Goal: Transaction & Acquisition: Purchase product/service

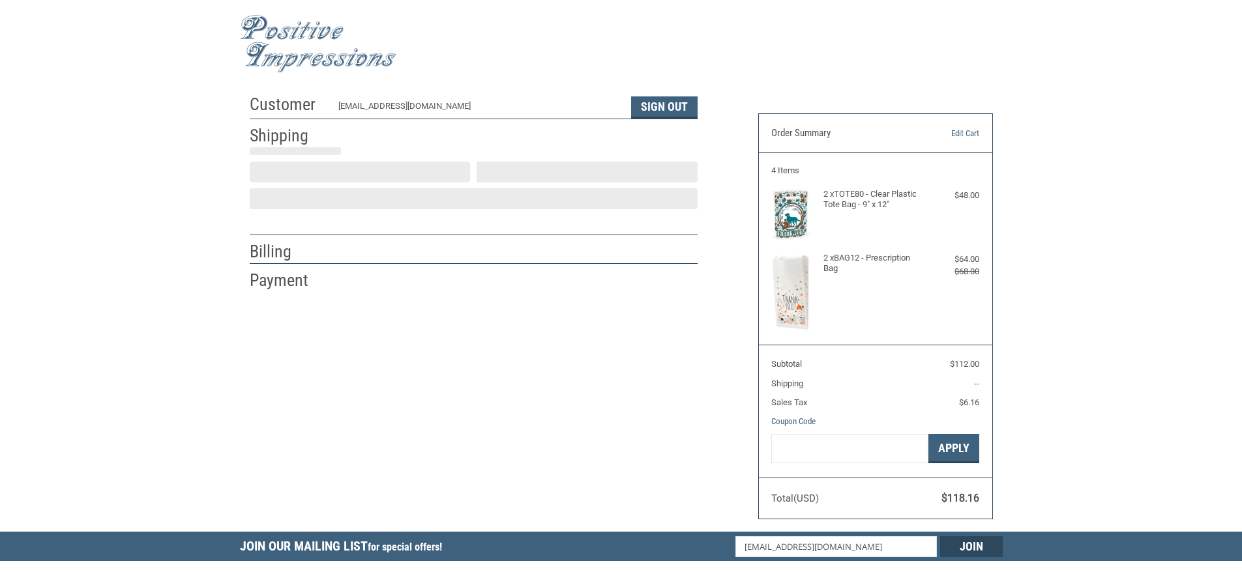
scroll to position [5, 0]
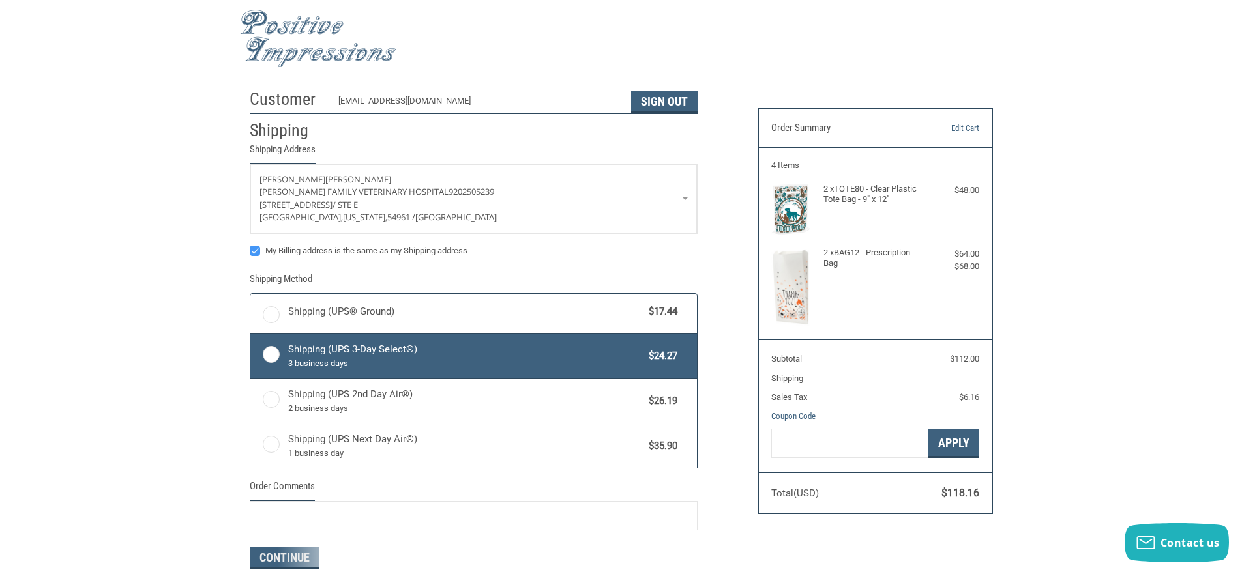
radio input "true"
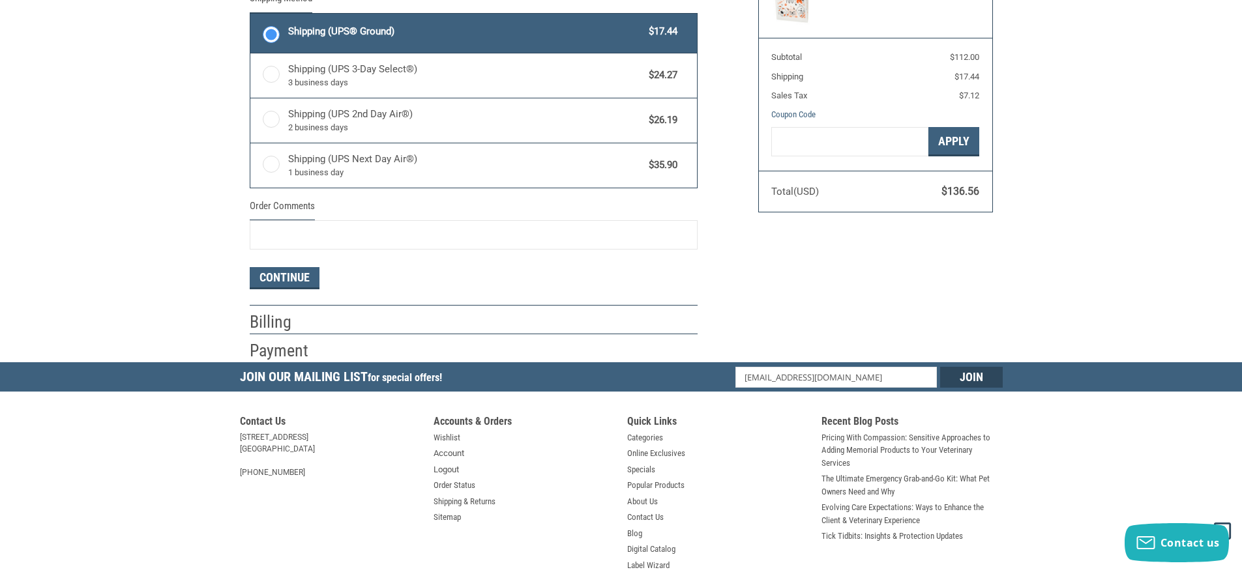
scroll to position [331, 0]
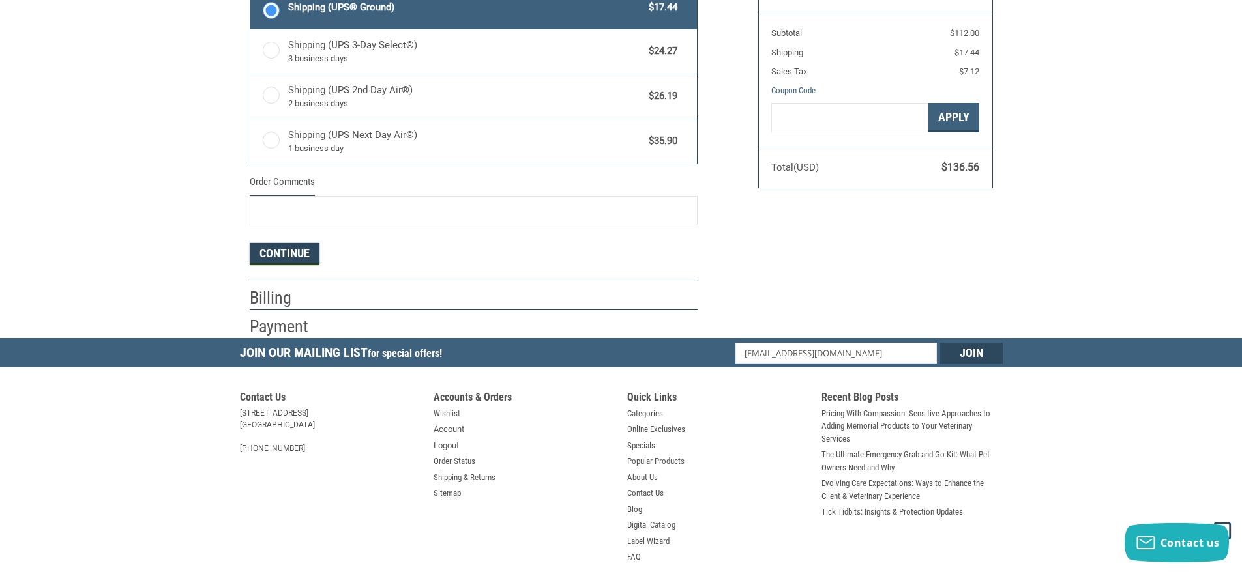
click at [263, 258] on button "Continue" at bounding box center [285, 254] width 70 height 22
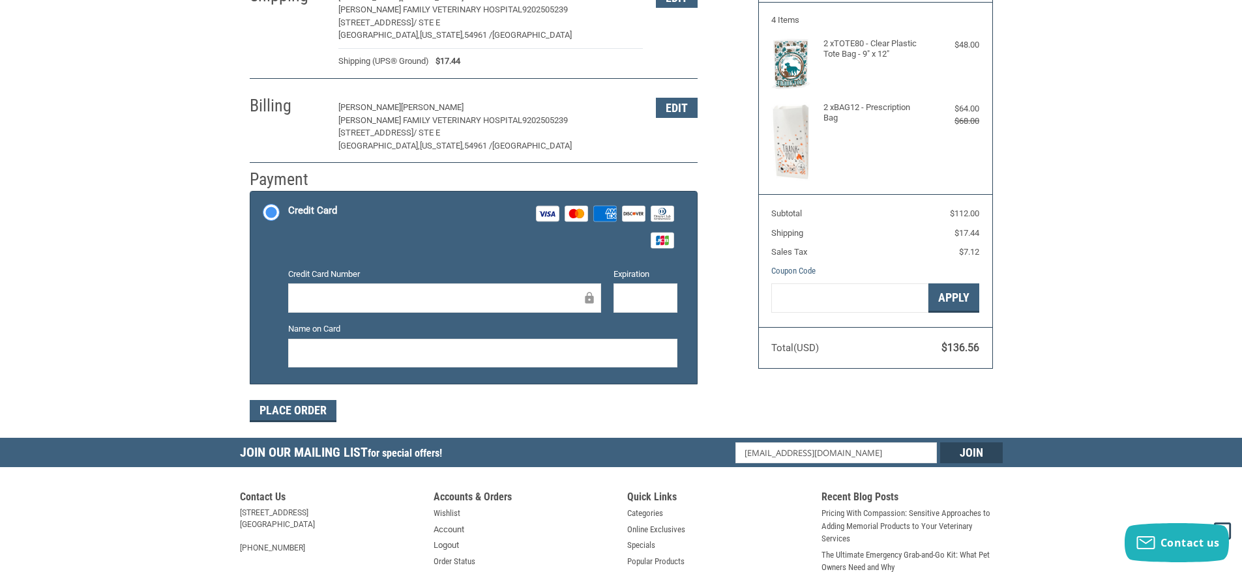
scroll to position [134, 0]
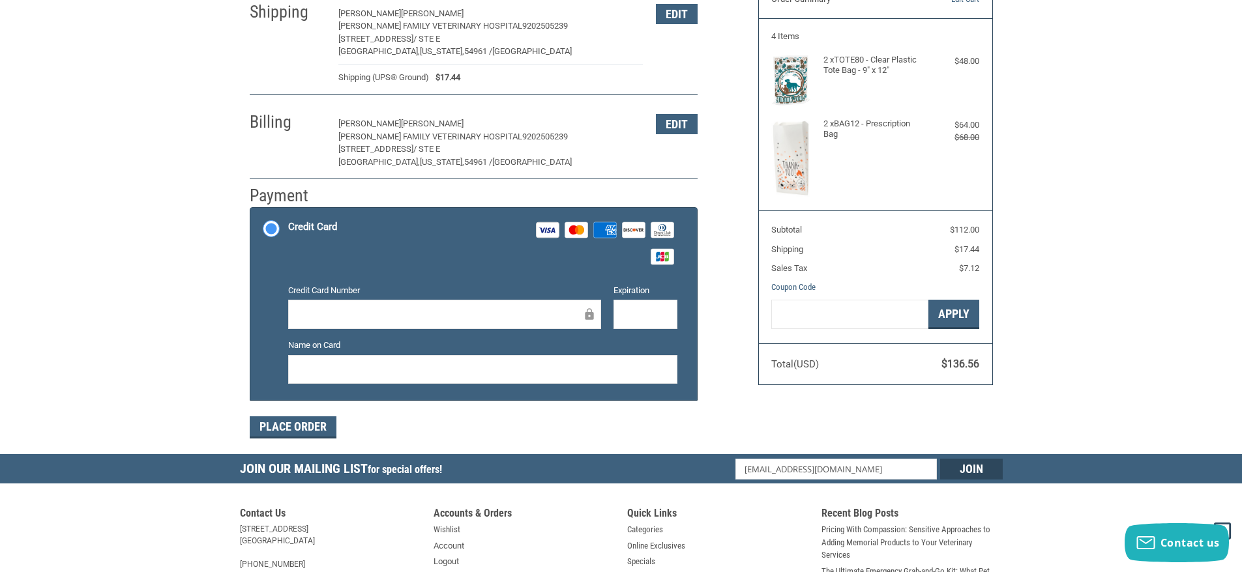
click at [381, 324] on div at bounding box center [444, 314] width 313 height 29
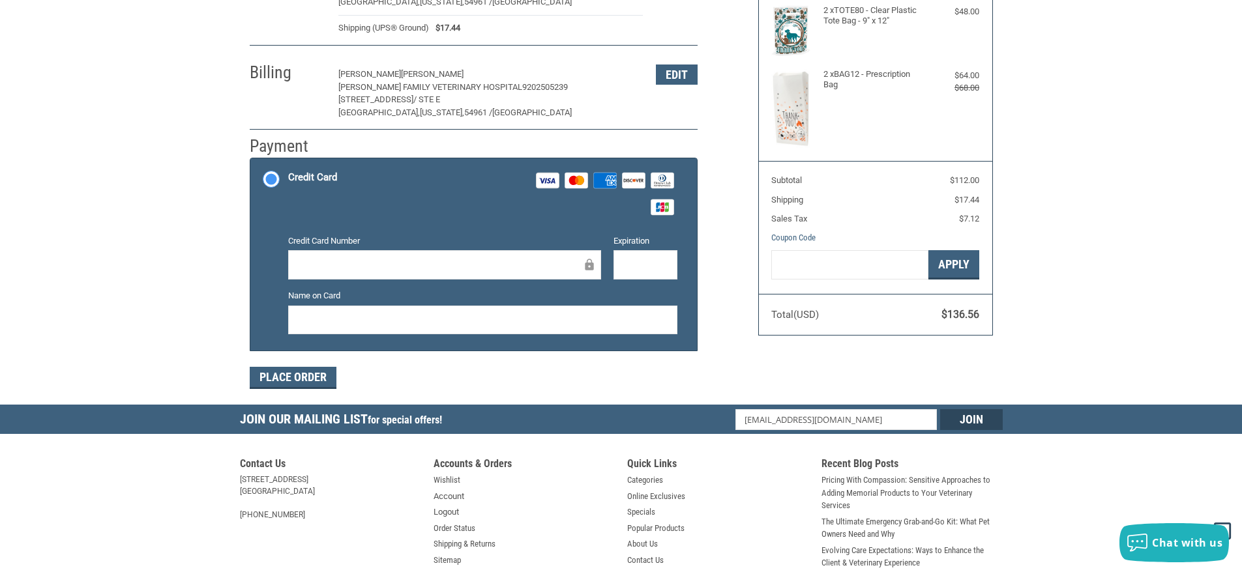
scroll to position [199, 0]
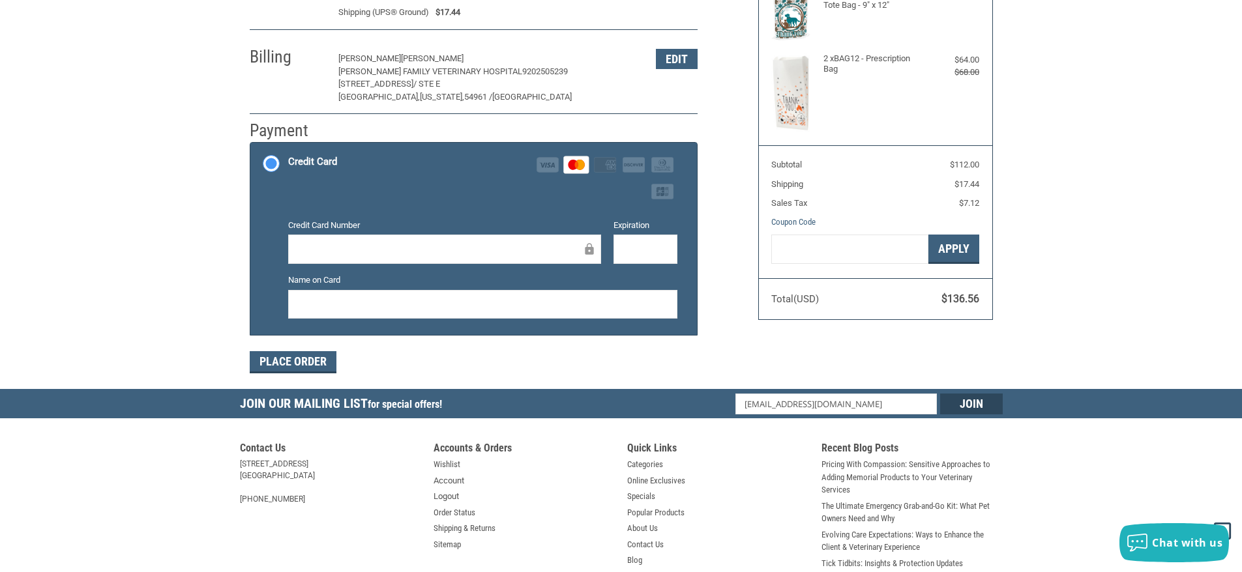
click at [432, 215] on div "Credit card Credit Card Number Expiration Name on Card" at bounding box center [482, 274] width 389 height 122
click at [293, 357] on button "Place Order" at bounding box center [293, 362] width 87 height 22
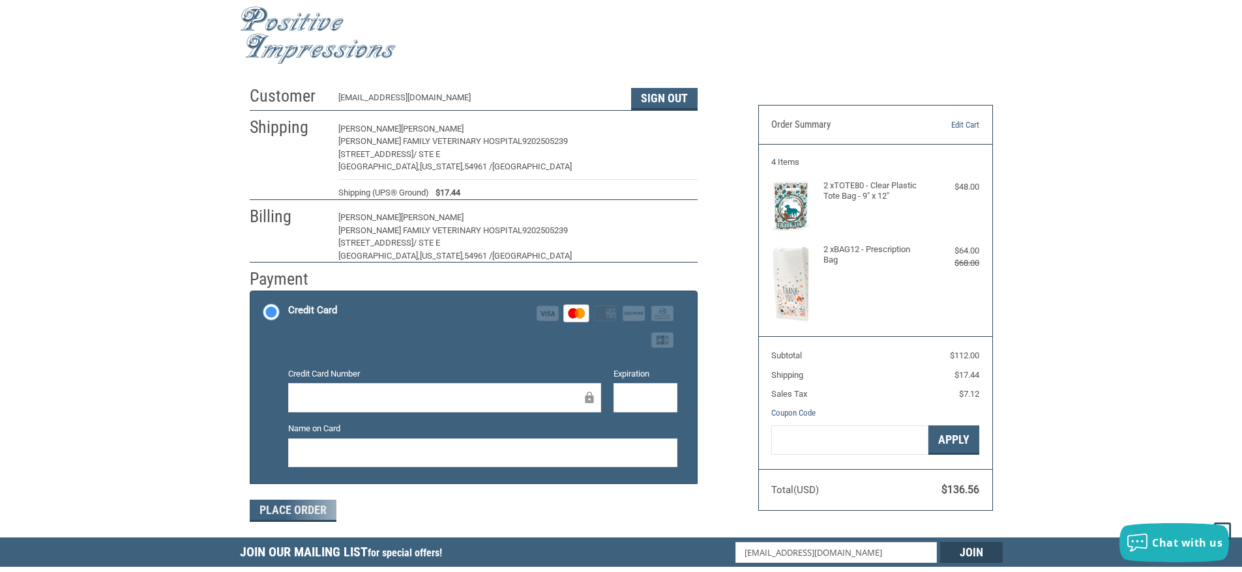
scroll to position [4, 0]
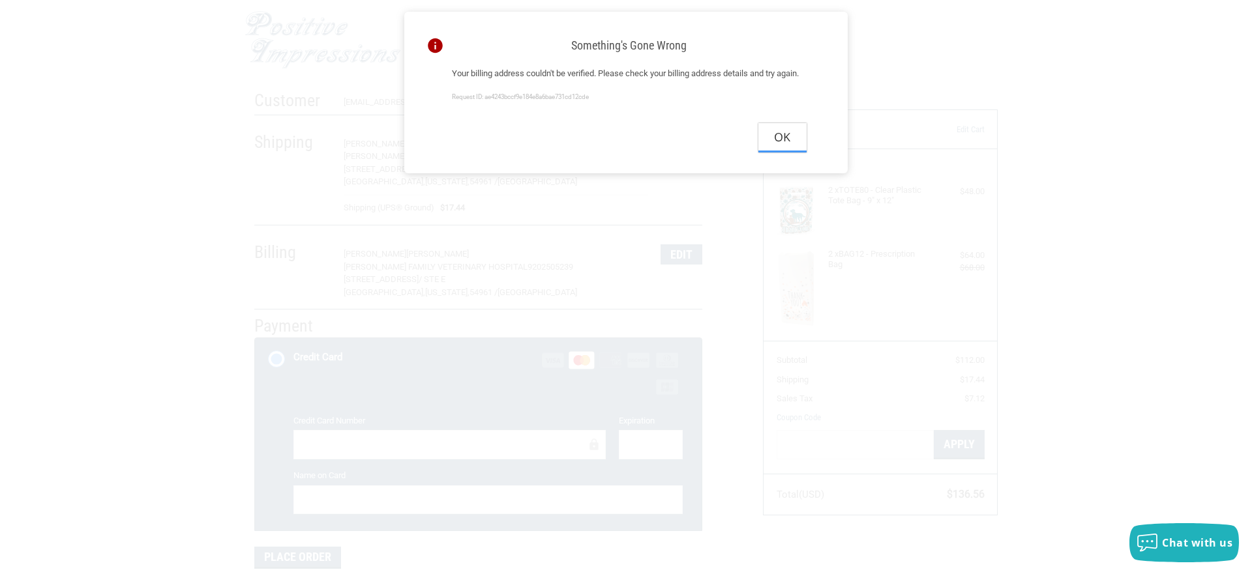
click at [784, 153] on button "Ok" at bounding box center [782, 137] width 48 height 29
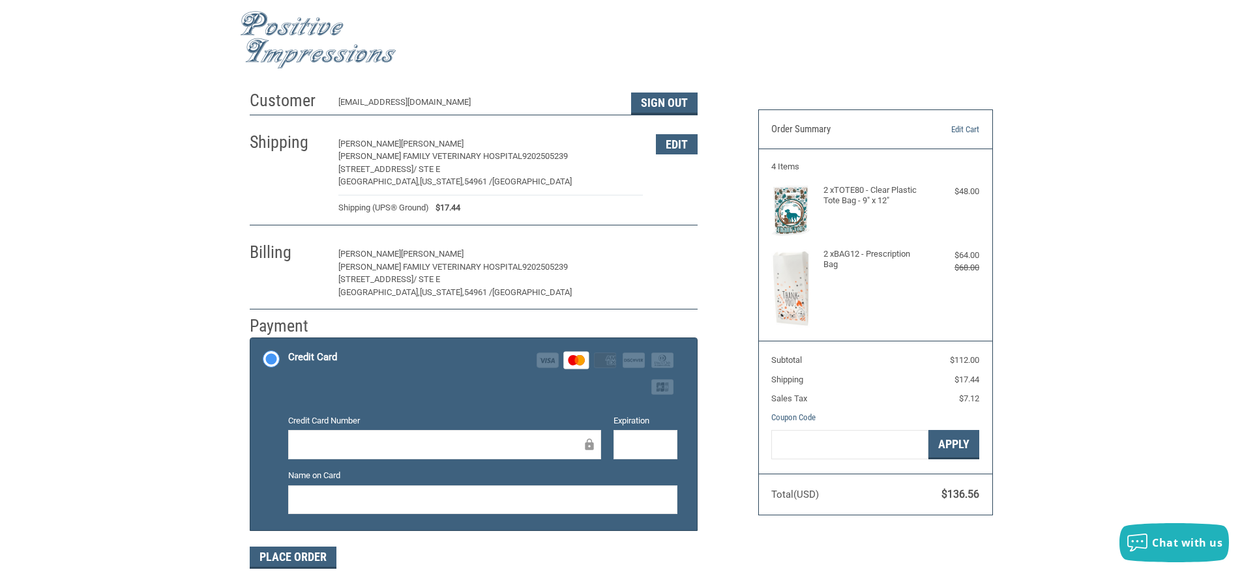
click at [671, 256] on button "Edit" at bounding box center [677, 254] width 42 height 20
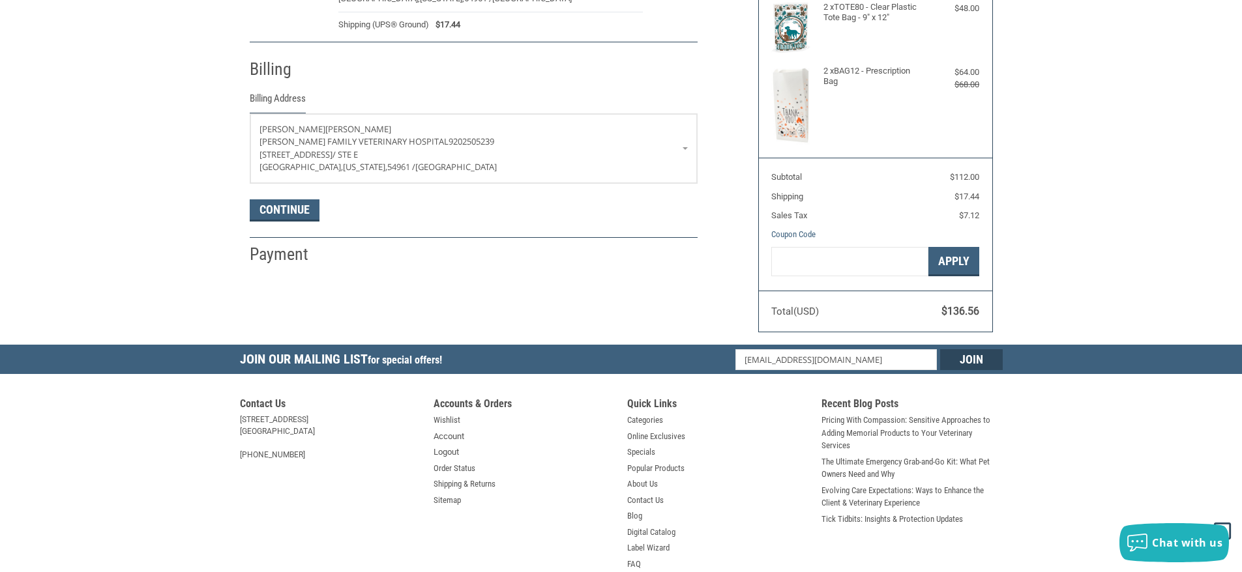
scroll to position [35, 0]
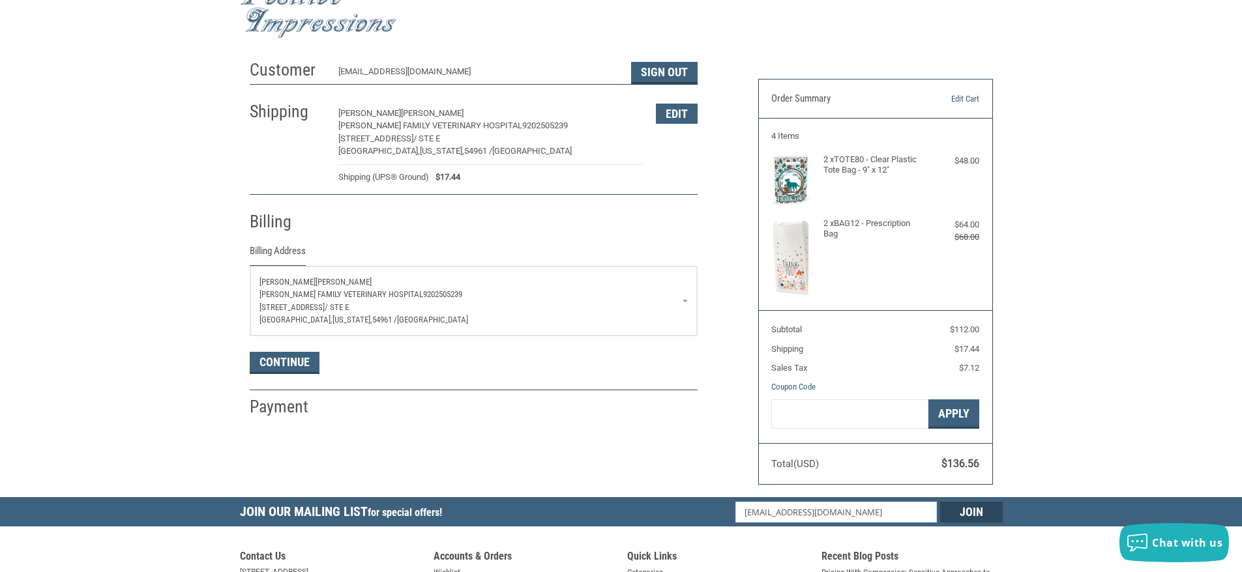
click at [687, 300] on p "[PERSON_NAME] FAMILY VETERINARY HOSPITAL 9202505239" at bounding box center [473, 294] width 428 height 13
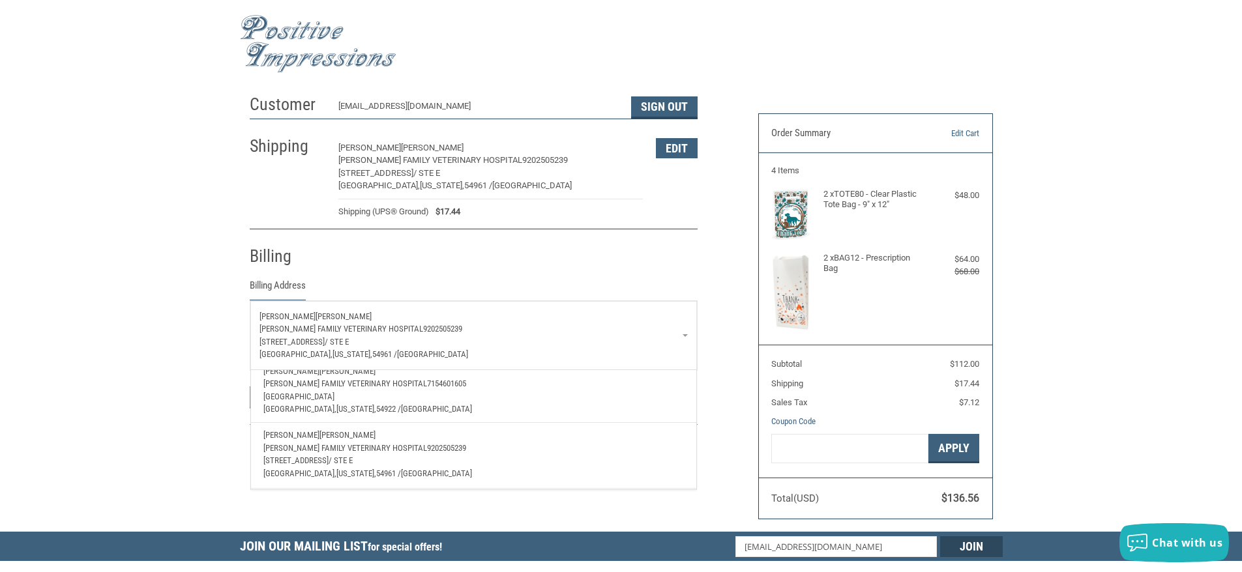
scroll to position [0, 0]
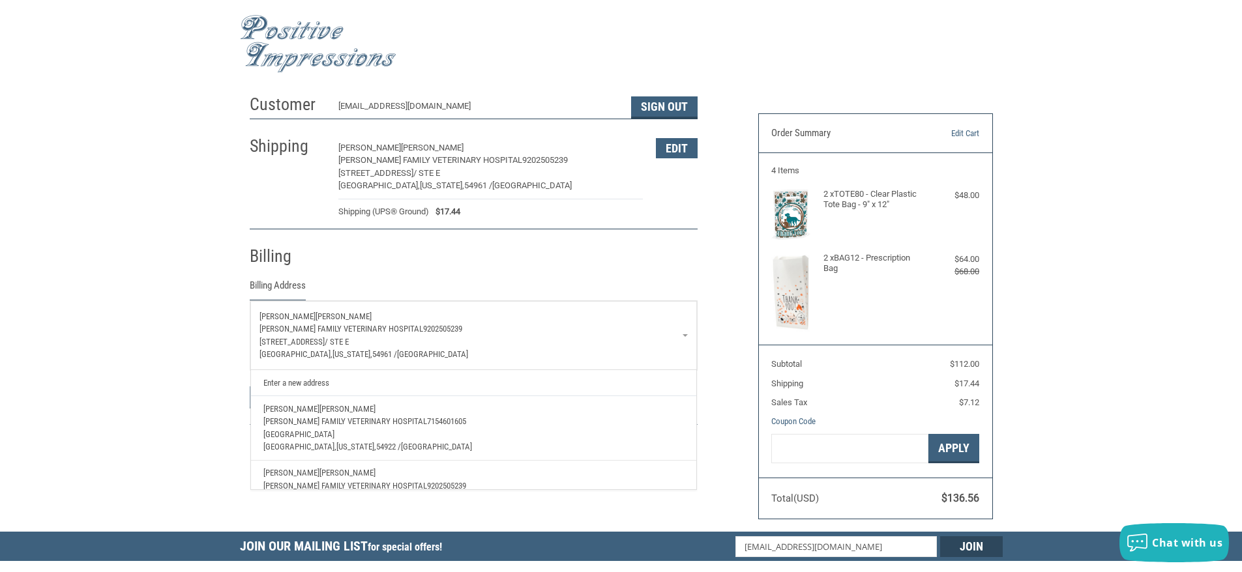
click at [331, 428] on p "[PERSON_NAME] FAMILY VETERINARY HOSPITAL 7154601605" at bounding box center [473, 421] width 420 height 13
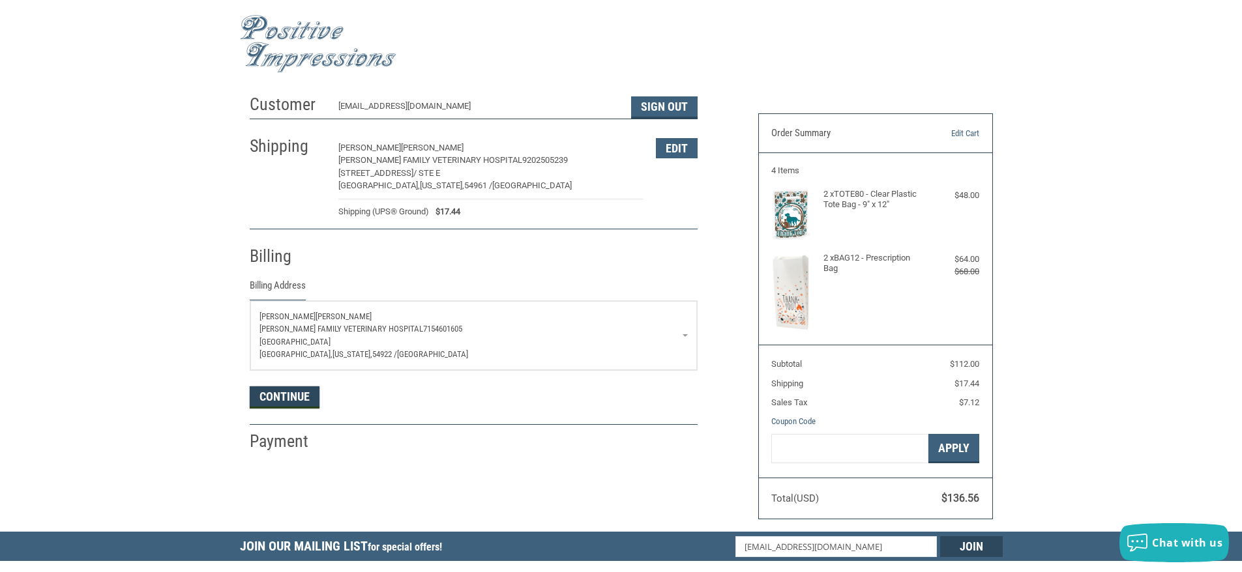
click at [289, 407] on button "Continue" at bounding box center [285, 398] width 70 height 22
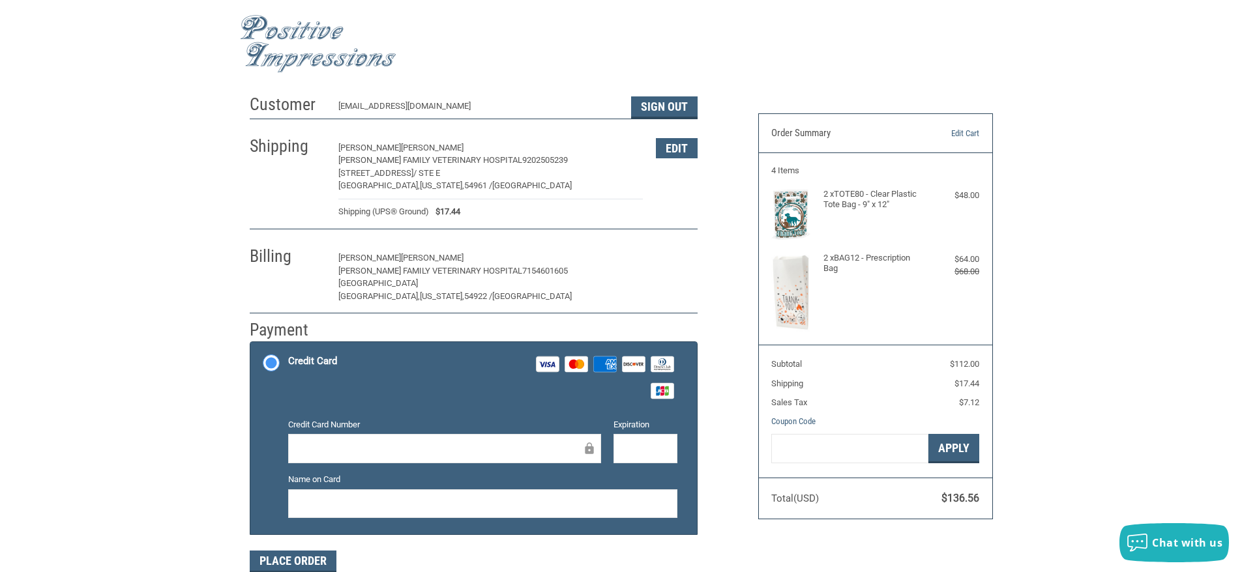
click at [673, 260] on button "Edit" at bounding box center [677, 258] width 42 height 20
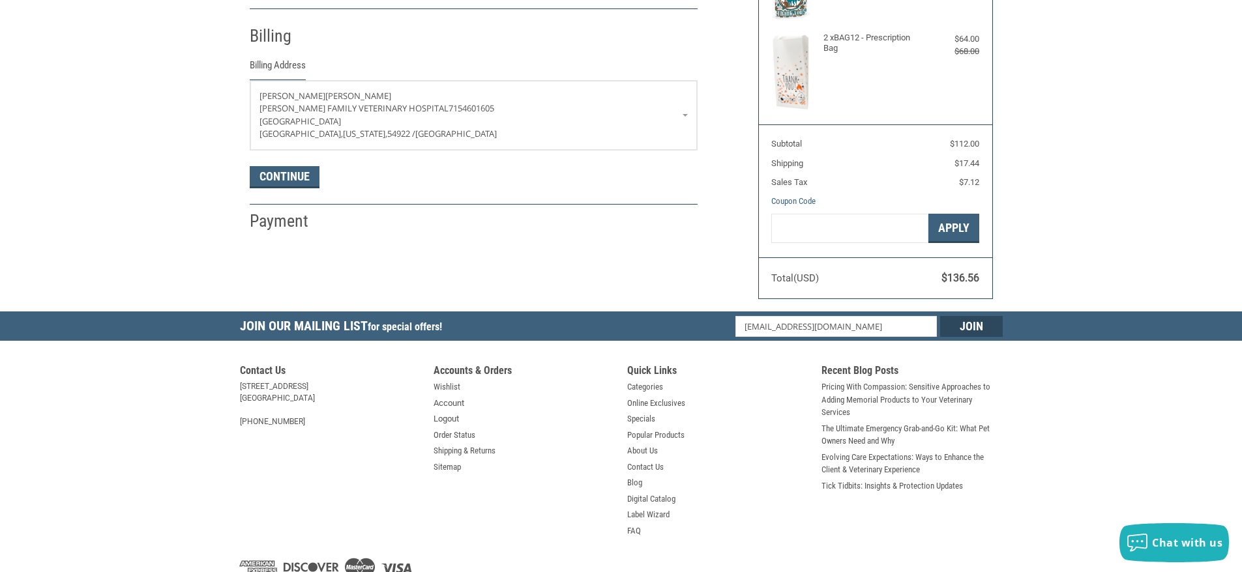
scroll to position [230, 0]
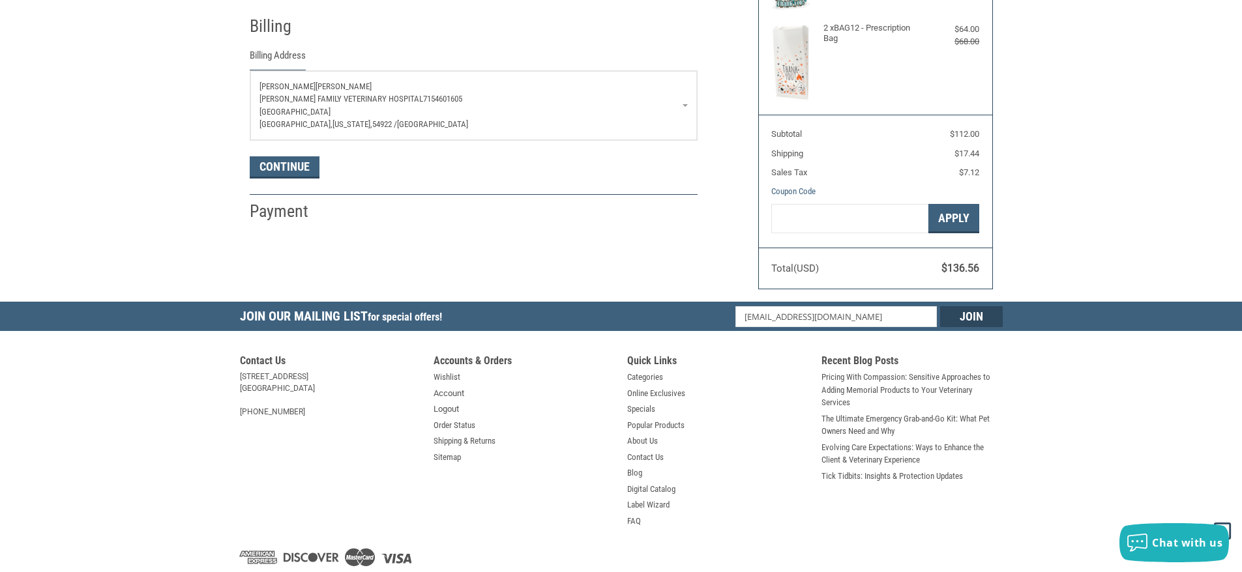
click at [512, 108] on p "[GEOGRAPHIC_DATA]" at bounding box center [473, 112] width 428 height 13
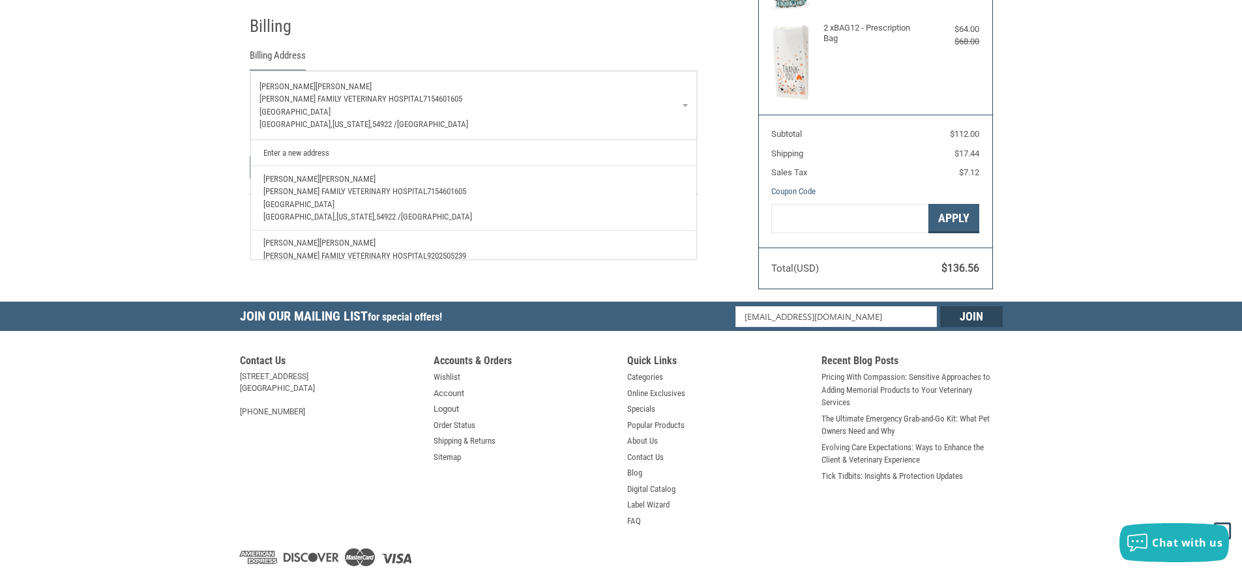
click at [408, 119] on p "[GEOGRAPHIC_DATA][US_STATE] / [GEOGRAPHIC_DATA]" at bounding box center [473, 124] width 428 height 13
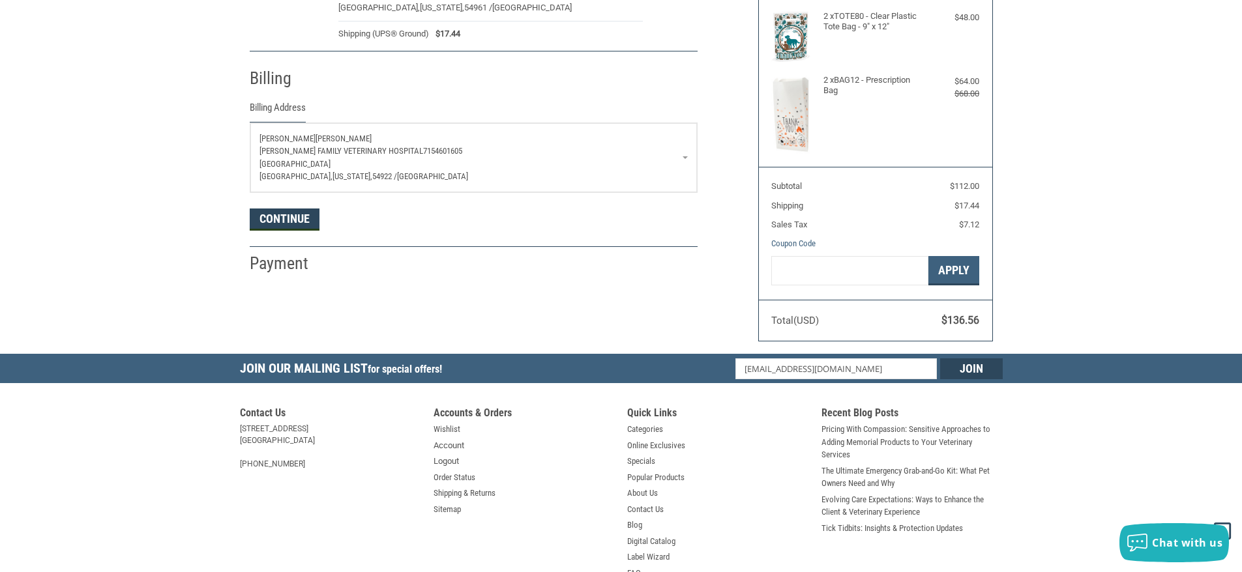
scroll to position [100, 0]
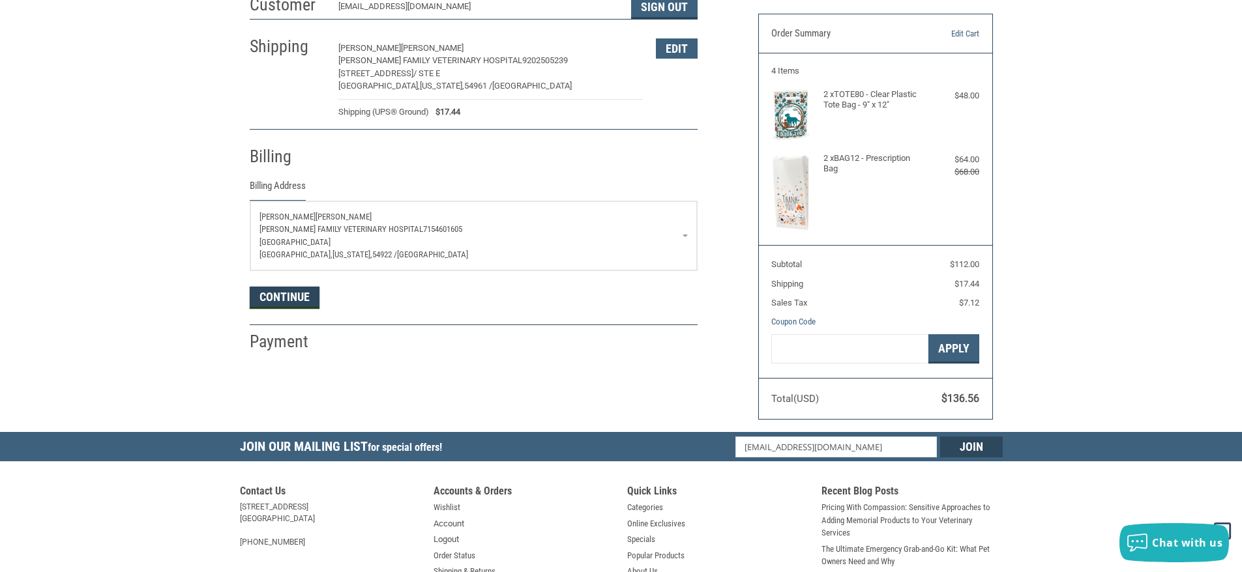
click at [269, 304] on button "Continue" at bounding box center [285, 298] width 70 height 22
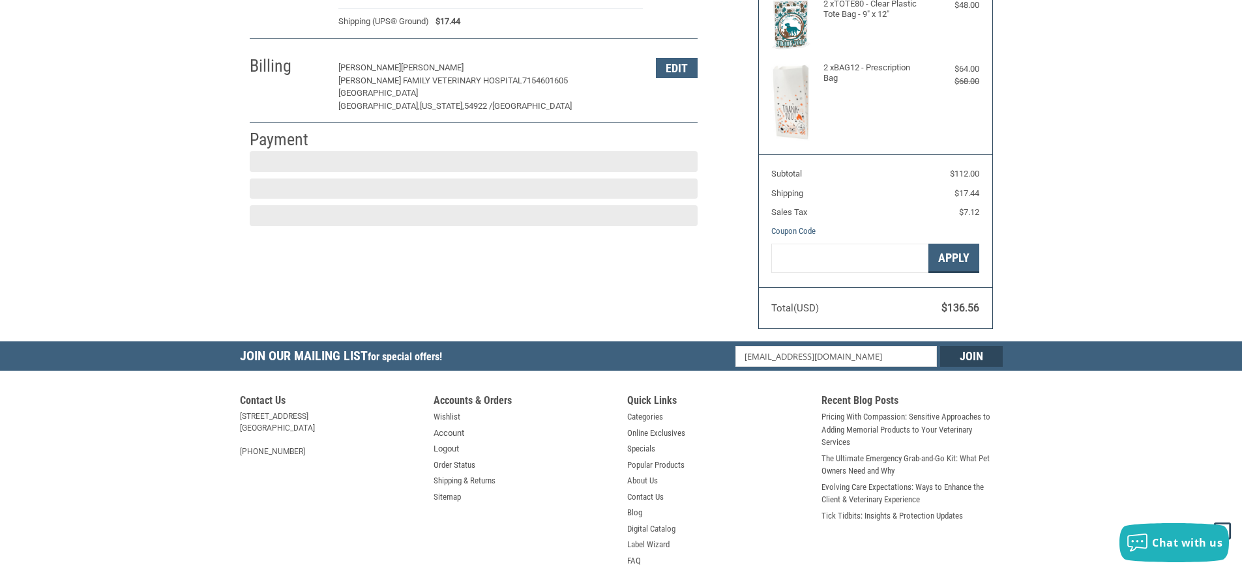
scroll to position [200, 0]
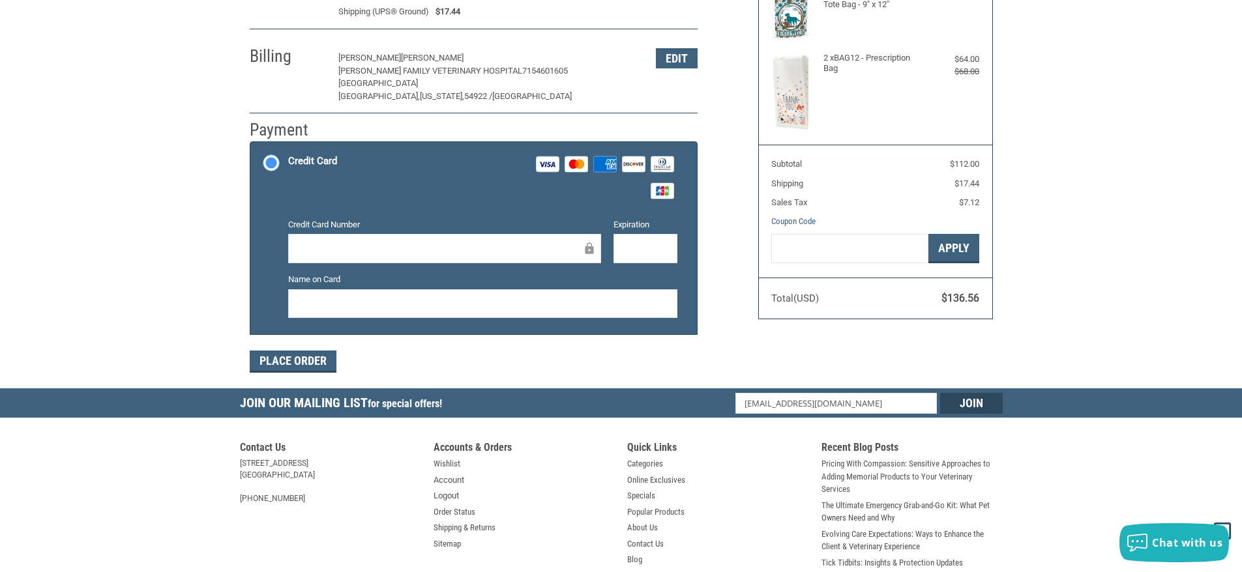
click at [363, 183] on div "Credit Card Visa Master Amex Discover Diners Club JCB" at bounding box center [482, 177] width 389 height 53
click at [251, 144] on input "Credit Card Visa Master Amex Discover Diners Club JCB" at bounding box center [250, 143] width 1 height 1
click at [366, 237] on div at bounding box center [444, 248] width 313 height 29
click at [654, 233] on div "Expiration" at bounding box center [645, 241] width 77 height 47
click at [299, 362] on button "Place Order" at bounding box center [293, 362] width 87 height 22
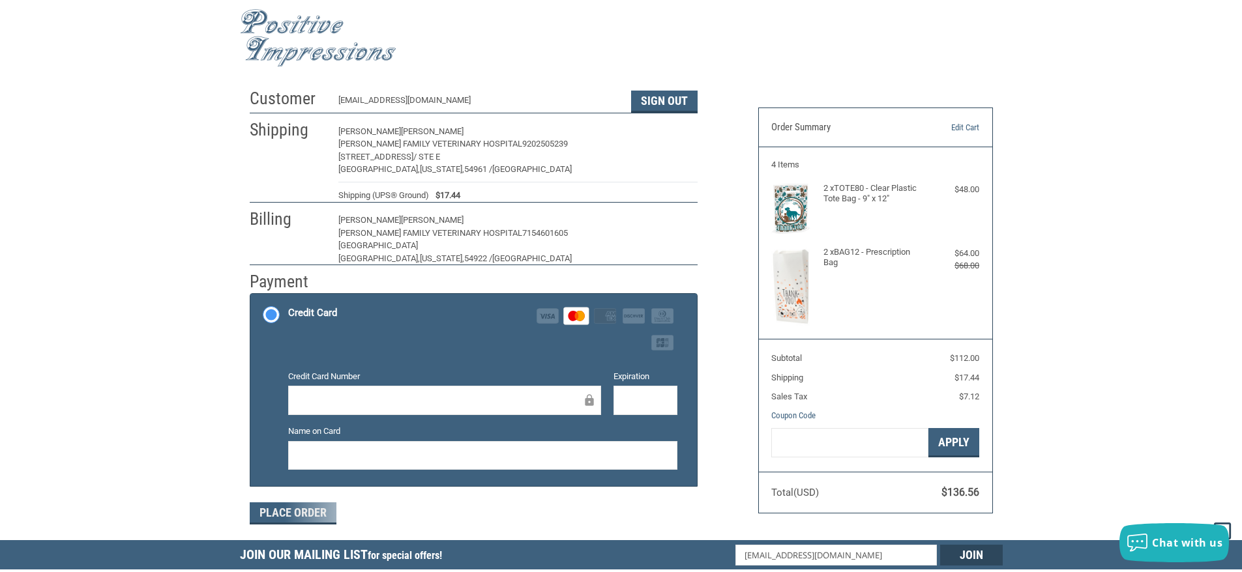
scroll to position [5, 0]
